Goal: Ask a question

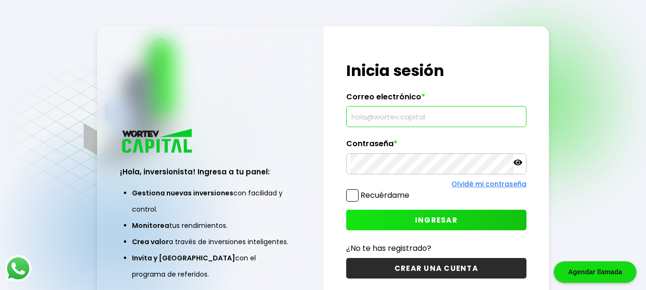
click at [413, 122] on input "text" at bounding box center [437, 117] width 172 height 20
click at [363, 111] on input "text" at bounding box center [437, 117] width 172 height 20
drag, startPoint x: 437, startPoint y: 116, endPoint x: 362, endPoint y: 112, distance: 75.7
click at [362, 112] on input "text" at bounding box center [437, 117] width 172 height 20
drag, startPoint x: 354, startPoint y: 119, endPoint x: 404, endPoint y: 120, distance: 50.2
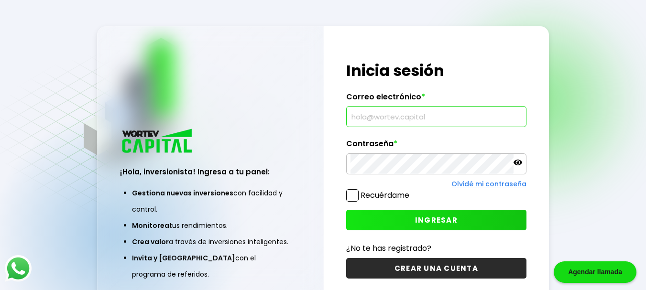
click at [404, 120] on input "text" at bounding box center [437, 117] width 172 height 20
click at [374, 112] on input "text" at bounding box center [437, 117] width 172 height 20
click at [362, 195] on label "Recuérdame" at bounding box center [385, 195] width 49 height 11
click at [411, 191] on input "Recuérdame" at bounding box center [411, 191] width 0 height 0
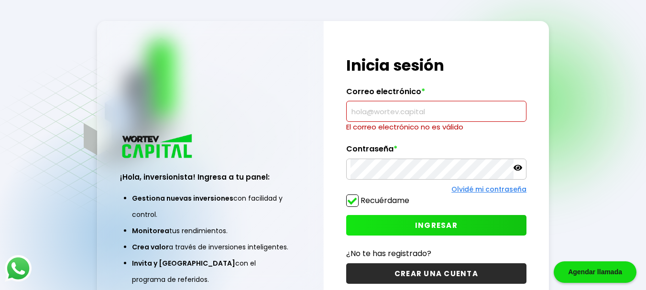
click at [354, 106] on input "text" at bounding box center [437, 111] width 172 height 20
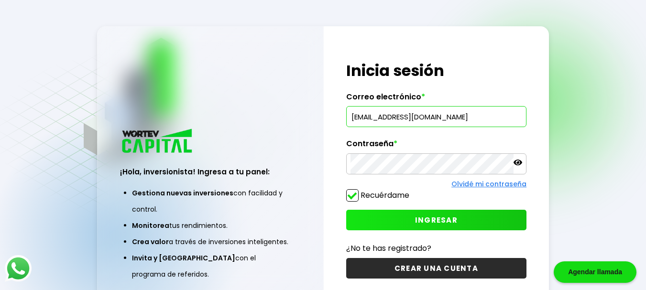
type input "[EMAIL_ADDRESS][DOMAIN_NAME]"
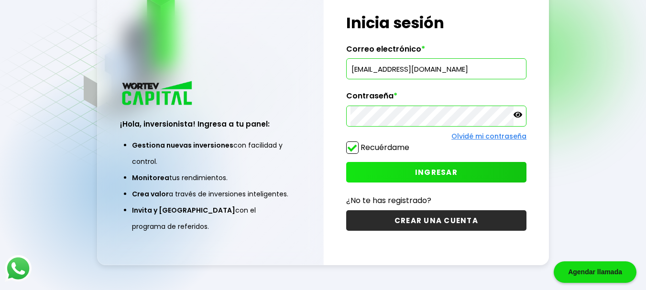
click at [386, 104] on label "Contraseña *" at bounding box center [436, 98] width 180 height 14
click at [516, 115] on icon at bounding box center [518, 115] width 9 height 6
click at [518, 114] on icon at bounding box center [518, 115] width 9 height 9
click at [422, 172] on span "INGRESAR" at bounding box center [436, 172] width 43 height 10
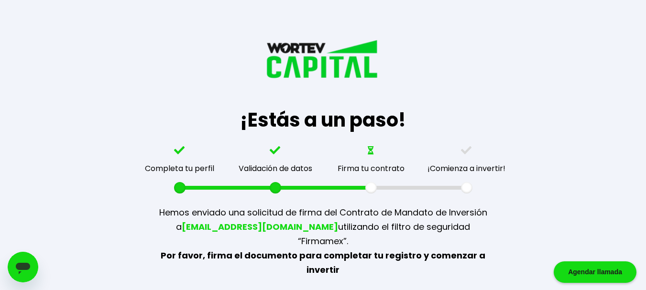
click at [239, 232] on span "[EMAIL_ADDRESS][DOMAIN_NAME]" at bounding box center [260, 227] width 156 height 12
drag, startPoint x: 366, startPoint y: 154, endPoint x: 376, endPoint y: 151, distance: 10.4
click at [376, 151] on div "Firma tu contrato" at bounding box center [371, 169] width 96 height 47
click at [386, 154] on div "Firma tu contrato" at bounding box center [371, 169] width 96 height 47
click at [466, 149] on img at bounding box center [466, 150] width 11 height 9
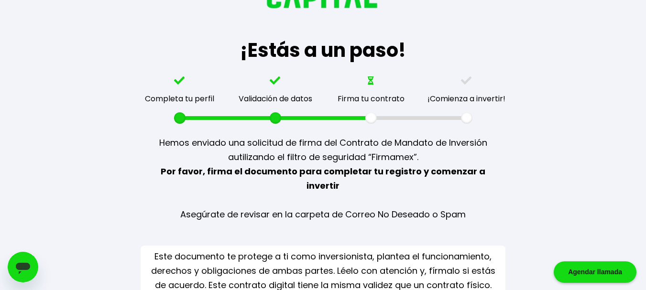
scroll to position [91, 0]
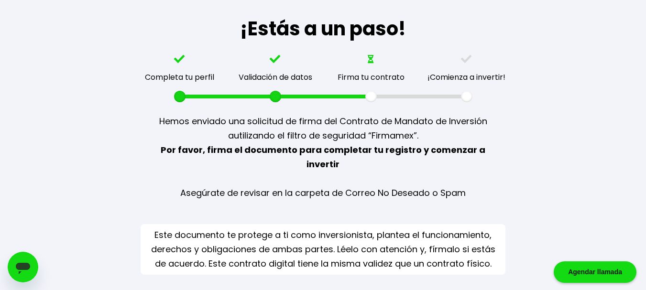
drag, startPoint x: 32, startPoint y: 265, endPoint x: 40, endPoint y: 517, distance: 252.3
click at [32, 265] on div "Abrir ventana de mensajería" at bounding box center [23, 267] width 29 height 29
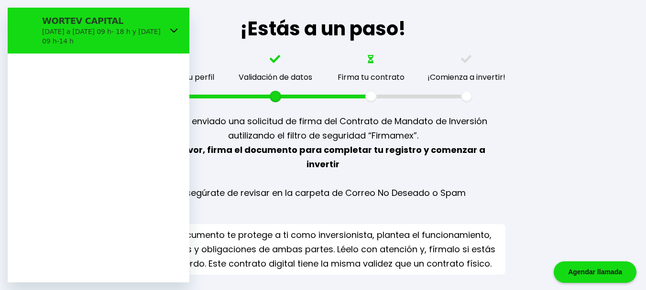
scroll to position [0, 0]
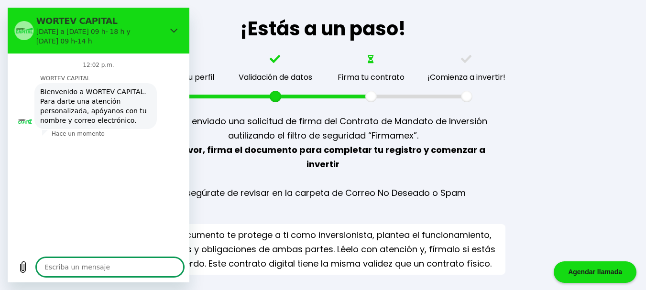
click at [82, 266] on textarea at bounding box center [109, 267] width 147 height 19
type textarea "x"
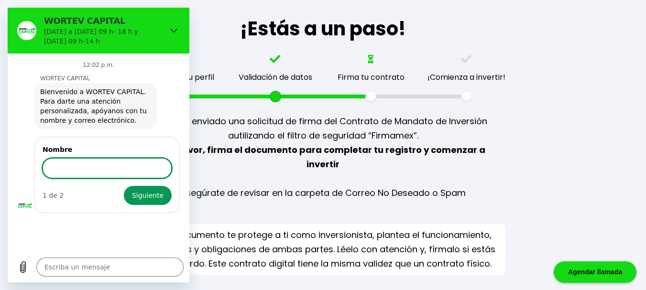
click at [100, 174] on input "Nombre" at bounding box center [107, 168] width 129 height 20
type input "Norma Zarate"
click at [124, 186] on button "Siguiente" at bounding box center [148, 195] width 48 height 19
type textarea "x"
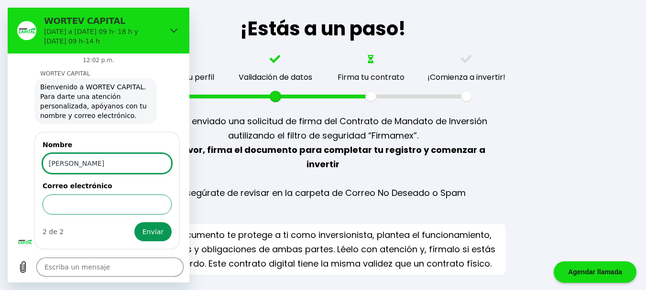
click at [92, 207] on input "Correo electrónico" at bounding box center [107, 205] width 129 height 20
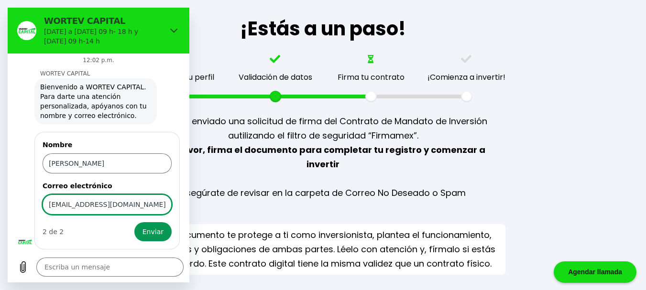
drag, startPoint x: 108, startPoint y: 203, endPoint x: 106, endPoint y: 218, distance: 15.4
click at [108, 203] on input "momisny@hotmail.com" at bounding box center [107, 205] width 129 height 20
type input "[EMAIL_ADDRESS][DOMAIN_NAME]"
click at [151, 229] on span "Enviar" at bounding box center [153, 231] width 21 height 11
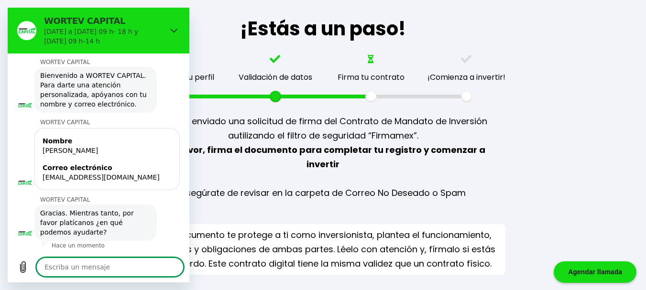
scroll to position [18, 0]
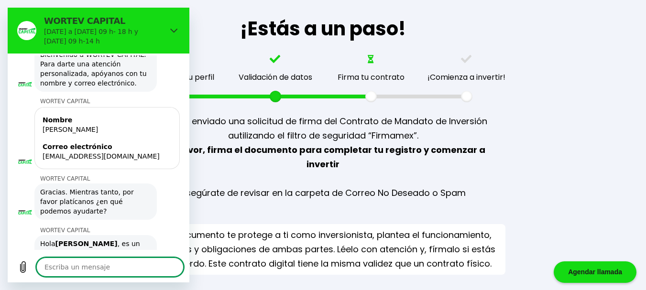
type textarea "x"
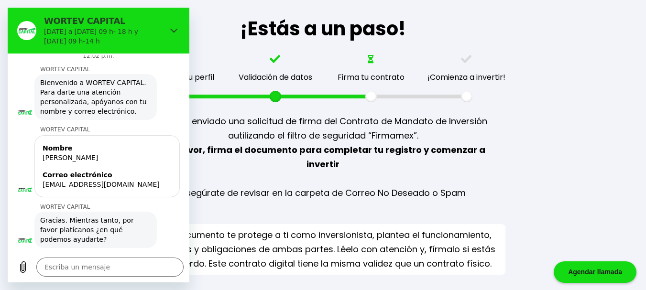
scroll to position [0, 0]
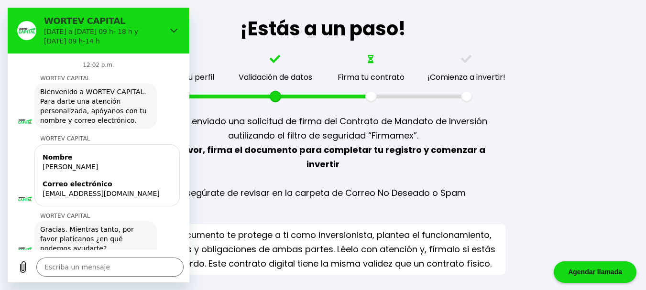
click at [191, 77] on div "Completa tu perfil" at bounding box center [179, 77] width 69 height 12
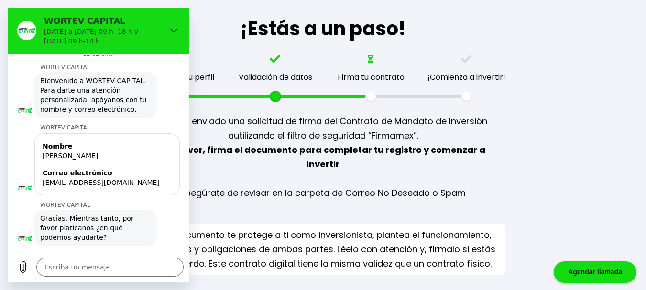
scroll to position [18, 0]
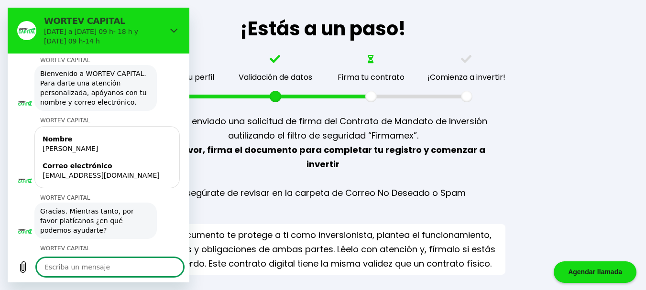
click at [77, 265] on textarea at bounding box center [109, 267] width 147 height 19
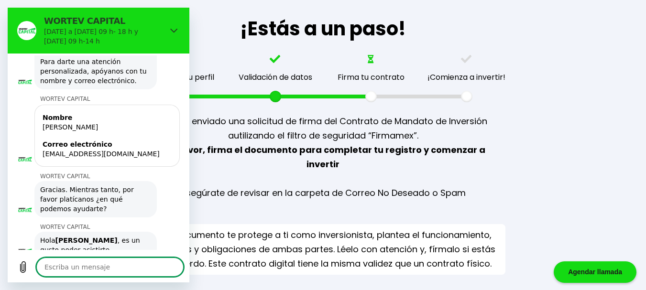
scroll to position [59, 0]
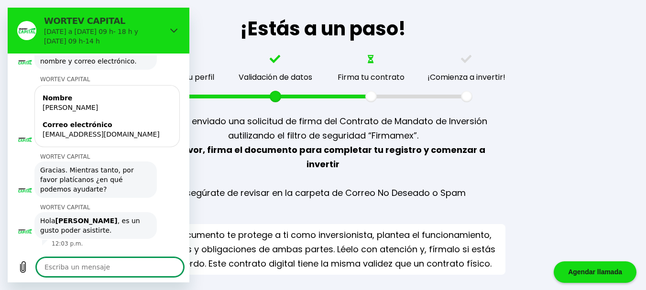
click at [74, 270] on textarea at bounding box center [109, 267] width 147 height 19
type textarea "e"
type textarea "x"
type textarea "el"
type textarea "x"
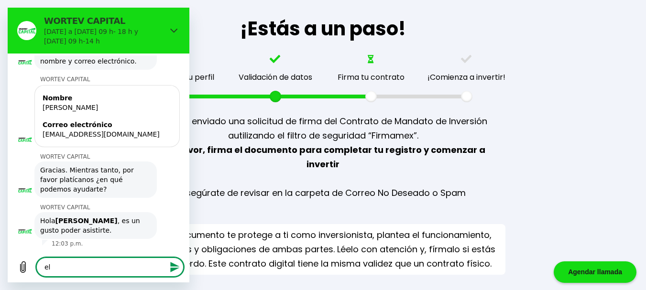
type textarea "el"
type textarea "x"
type textarea "el c"
type textarea "x"
type textarea "el co"
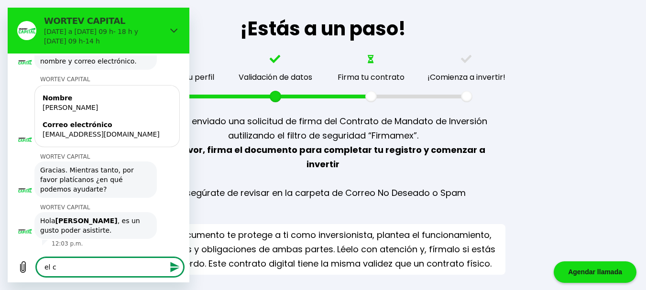
type textarea "x"
type textarea "el con"
type textarea "x"
type textarea "el co"
type textarea "x"
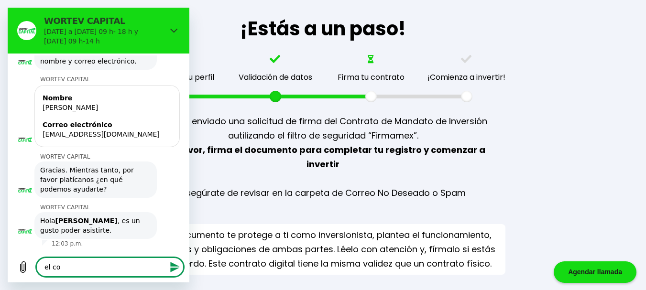
type textarea "el c"
type textarea "x"
type textarea "el"
type textarea "x"
type textarea "el"
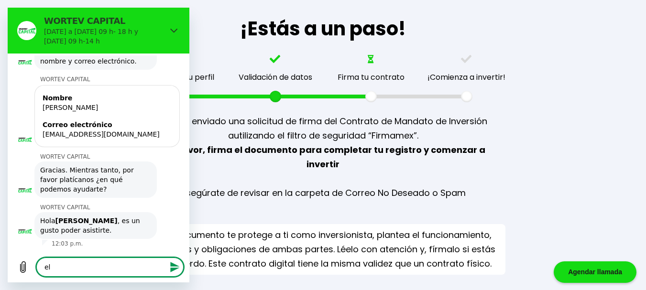
type textarea "x"
type textarea "e"
type textarea "x"
type textarea "L"
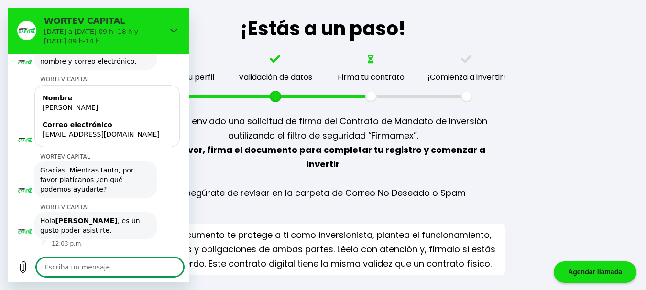
type textarea "x"
type textarea "LA"
type textarea "x"
type textarea "LA"
type textarea "x"
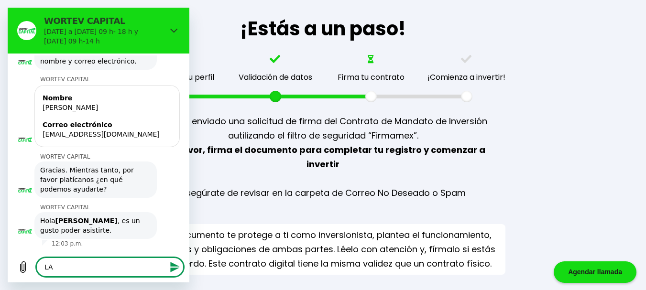
type textarea "LA F"
type textarea "x"
type textarea "LA FI"
type textarea "x"
type textarea "LA FIR"
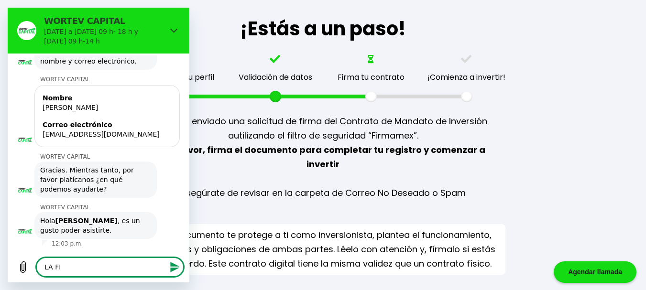
type textarea "x"
type textarea "LA FIRM"
type textarea "x"
type textarea "LA FIRMA"
type textarea "x"
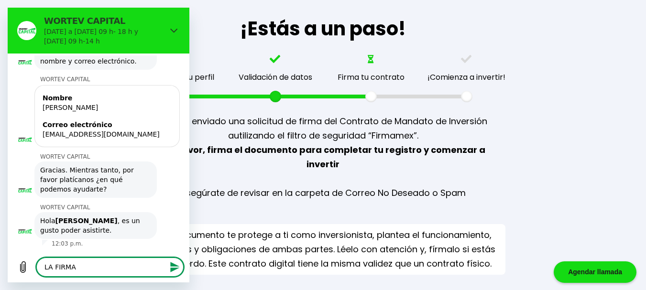
type textarea "LA FIRMA"
type textarea "x"
type textarea "LA FIRMA D"
type textarea "x"
type textarea "LA FIRMA DE"
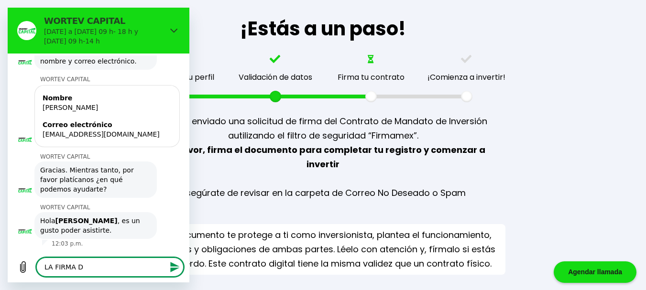
type textarea "x"
type textarea "LA FIRMA DE"
type textarea "x"
type textarea "LA FIRMA DE C"
type textarea "x"
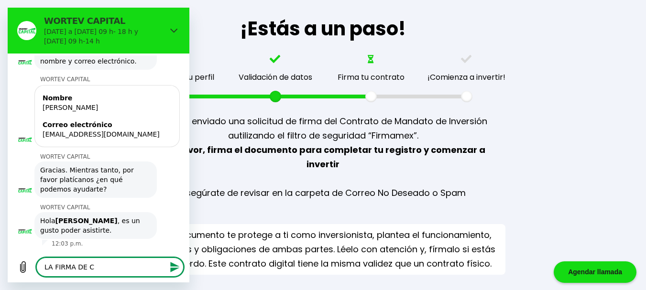
type textarea "LA FIRMA DE CO"
type textarea "x"
type textarea "LA FIRMA DE CON"
type textarea "x"
type textarea "LA FIRMA DE CONT"
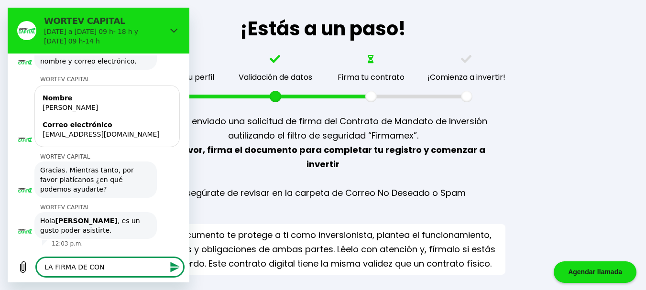
type textarea "x"
type textarea "LA FIRMA DE CONTR"
type textarea "x"
type textarea "LA FIRMA DE CONTRA"
type textarea "x"
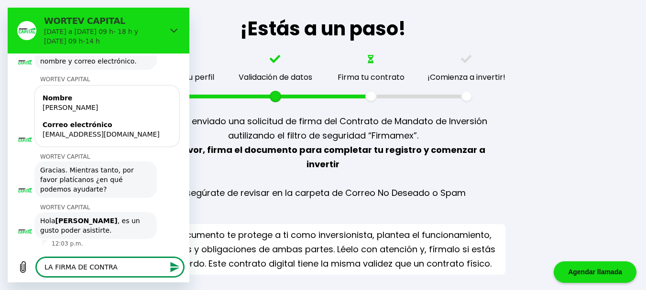
type textarea "LA FIRMA DE CONTRAT"
type textarea "x"
type textarea "LA FIRMA DE CONTRATO"
type textarea "x"
type textarea "LA FIRMA DE CONTRATO"
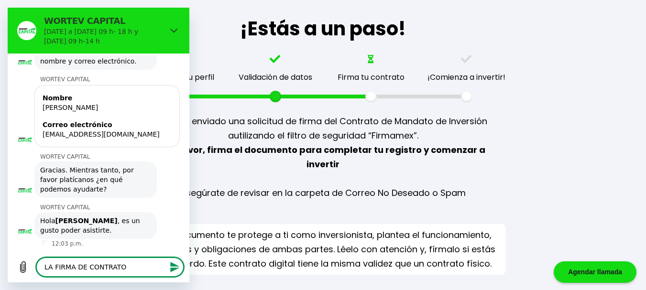
type textarea "x"
type textarea "NLA FIRMA DE CONTRATO"
type textarea "x"
type textarea "NOLA FIRMA DE CONTRATO"
type textarea "x"
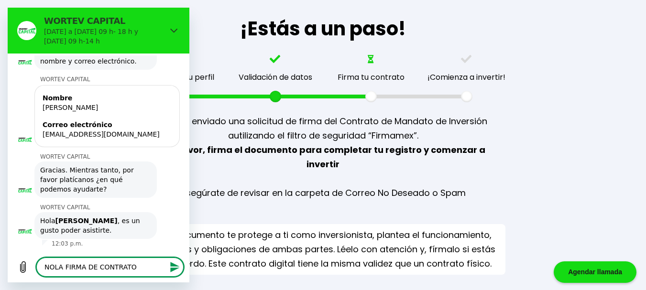
type textarea "NO LA FIRMA DE CONTRATO"
type textarea "x"
type textarea "NO MLA FIRMA DE CONTRATO"
type textarea "x"
type textarea "NO MELA FIRMA DE CONTRATO"
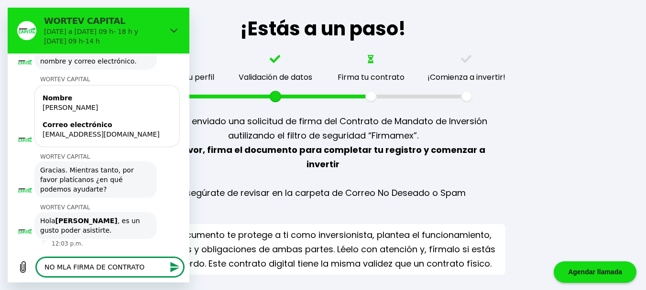
type textarea "x"
type textarea "NO ME LA FIRMA DE CONTRATO"
type textarea "x"
type textarea "NO ME LLA FIRMA DE CONTRATO"
type textarea "x"
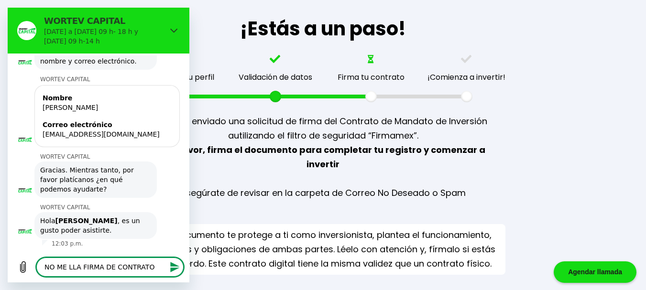
type textarea "NO ME LLLA FIRMA DE CONTRATO"
type textarea "x"
type textarea "NO ME LLELA FIRMA DE CONTRATO"
type textarea "x"
type textarea "NO ME LLEGLA FIRMA DE CONTRATO"
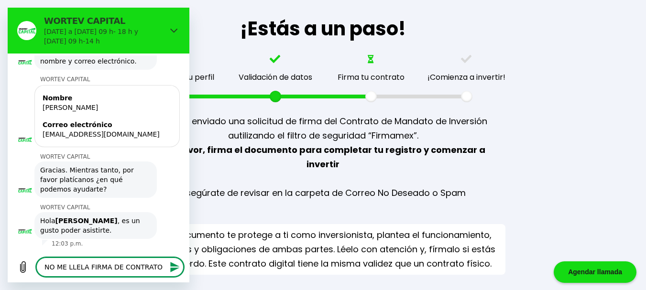
type textarea "x"
type textarea "NO ME LLEGOLA FIRMA DE CONTRATO"
type textarea "x"
type textarea "NO ME LLEGO LA FIRMA DE CONTRATO"
type textarea "x"
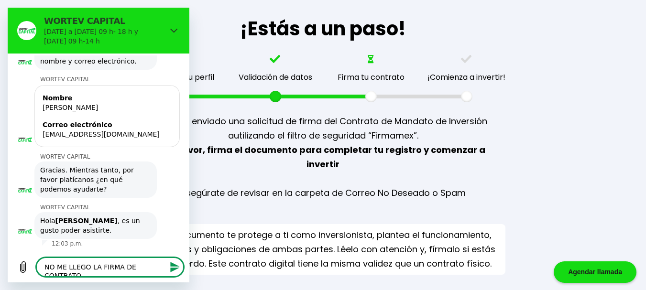
type textarea "NO ME LLEGO ELA FIRMA DE CONTRATO"
type textarea "x"
type textarea "NO ME LLEGO ELLA FIRMA DE CONTRATO"
type textarea "x"
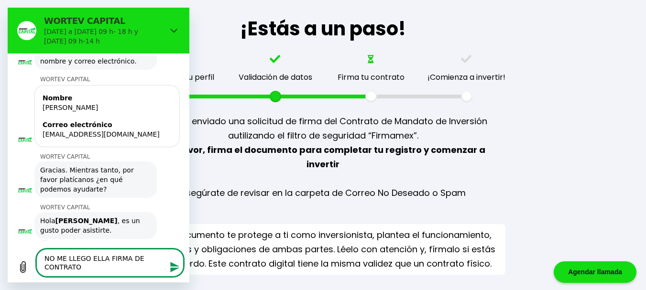
type textarea "NO ME LLEGO EL LA FIRMA DE CONTRATO"
type textarea "x"
type textarea "NO ME LLEGO EL CLA FIRMA DE CONTRATO"
type textarea "x"
type textarea "NO ME LLEGO EL COLA FIRMA DE CONTRATO"
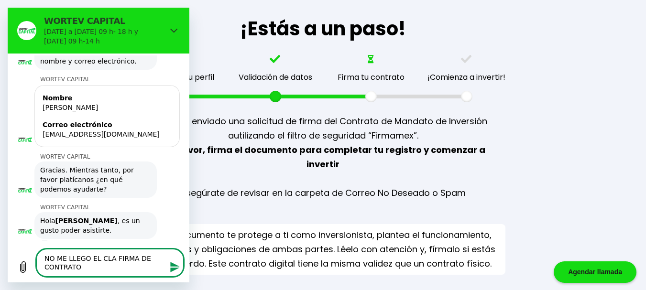
type textarea "x"
type textarea "NO ME LLEGO EL CORLA FIRMA DE CONTRATO"
type textarea "x"
type textarea "NO ME LLEGO EL CORRLA FIRMA DE CONTRATO"
type textarea "x"
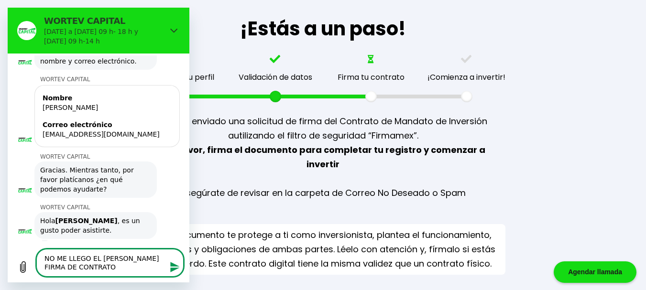
type textarea "NO ME LLEGO EL CORRELA FIRMA DE CONTRATO"
type textarea "x"
type textarea "NO ME LLEGO EL CORREOLA FIRMA DE CONTRATO"
type textarea "x"
type textarea "NO ME LLEGO EL CORREO LA FIRMA DE CONTRATO"
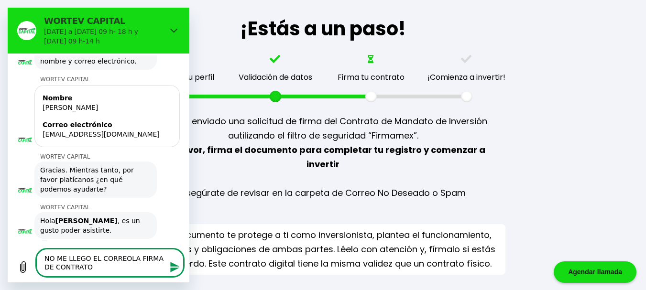
type textarea "x"
type textarea "NO ME LLEGO EL CORREO PLA FIRMA DE CONTRATO"
type textarea "x"
type textarea "NO ME LLEGO EL CORREO PALA FIRMA DE CONTRATO"
type textarea "x"
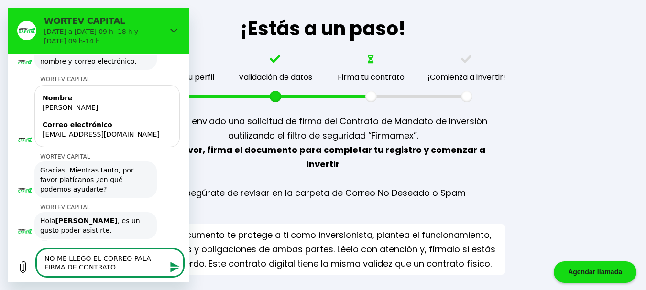
type textarea "NO ME LLEGO EL CORREO PARLA FIRMA DE CONTRATO"
type textarea "x"
type textarea "NO ME LLEGO EL CORREO PARALA FIRMA DE CONTRATO"
type textarea "x"
type textarea "NO ME LLEGO EL CORREO PARA LA FIRMA DE CONTRATO"
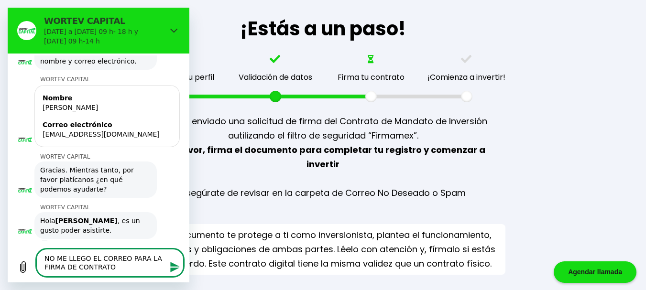
type textarea "x"
type textarea "NO ME LLEGO EL CORREO PARA LLA FIRMA DE CONTRATO"
type textarea "x"
type textarea "NO ME LLEGO EL CORREO PARA LALA FIRMA DE CONTRATO"
type textarea "x"
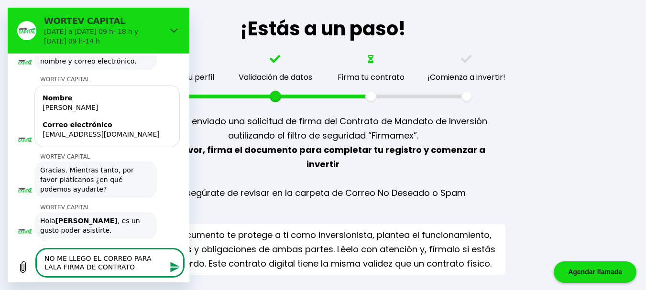
type textarea "NO ME LLEGO EL CORREO PARA LA LA FIRMA DE CONTRATO"
type textarea "x"
type textarea "NO ME LLEGO EL CORREO PARA LA A FIRMA DE CONTRATO"
type textarea "x"
type textarea "NO ME LLEGO EL CORREO PARA LA FIRMA DE CONTRATO"
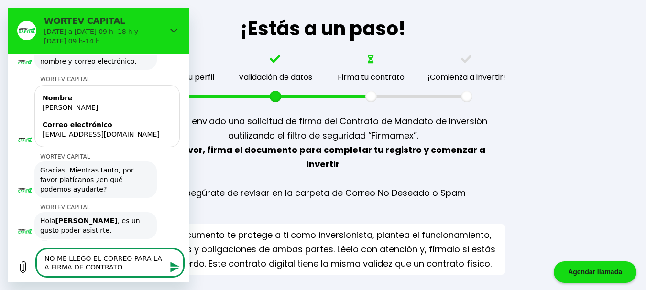
type textarea "x"
type textarea "NO ME LLEGO EL CORREO PARA LA FIRMA DE CONTRATO"
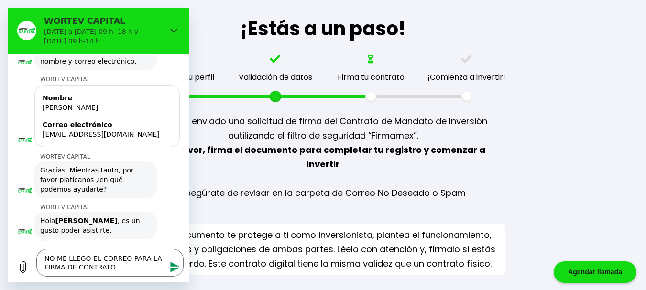
click at [176, 263] on icon "Enviar mensaje" at bounding box center [174, 267] width 11 height 11
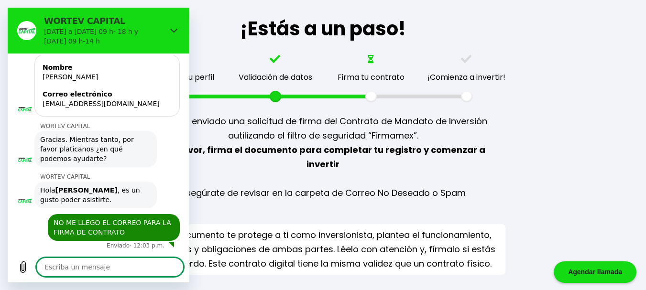
scroll to position [92, 0]
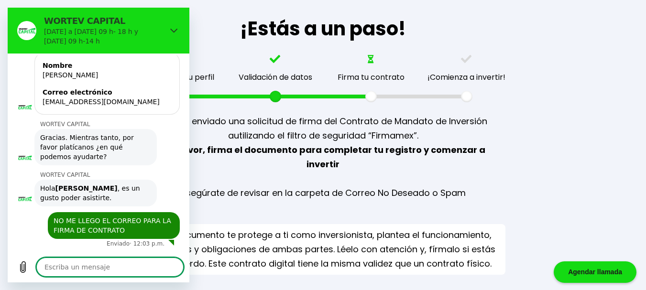
click at [358, 89] on div "Firma tu contrato" at bounding box center [371, 78] width 96 height 47
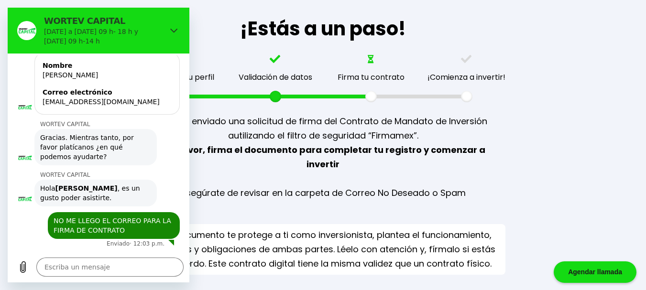
click at [379, 78] on div "Firma tu contrato" at bounding box center [371, 77] width 67 height 12
click at [367, 225] on div "Este documento te protege a ti como inversionista, plantea el funcionamiento, d…" at bounding box center [324, 249] width 366 height 51
type textarea "x"
